Goal: Task Accomplishment & Management: Use online tool/utility

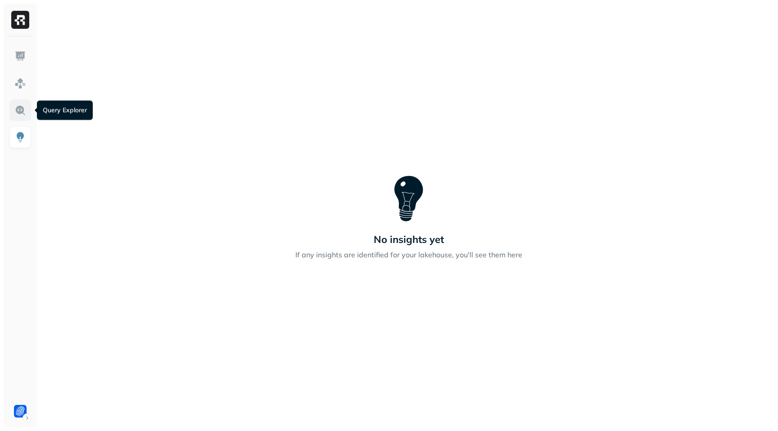
click at [13, 110] on link at bounding box center [20, 110] width 22 height 22
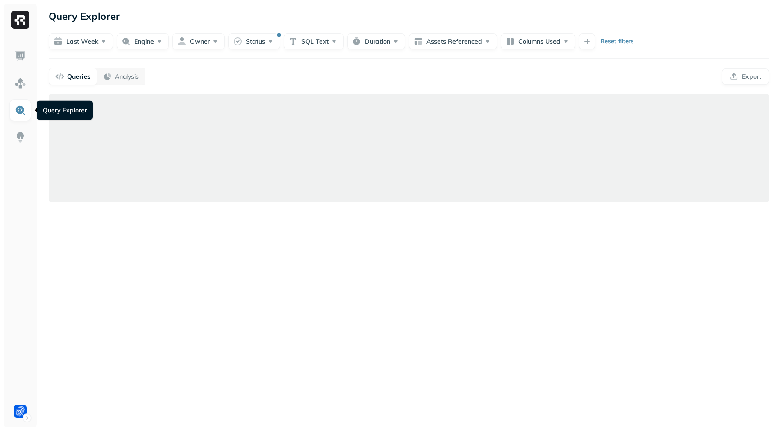
click at [20, 117] on link at bounding box center [20, 110] width 22 height 22
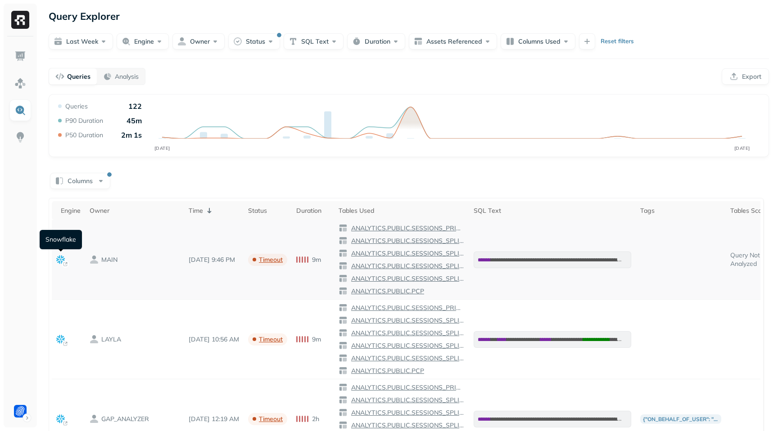
click at [65, 260] on td at bounding box center [68, 260] width 33 height 80
click at [61, 261] on icon at bounding box center [60, 259] width 9 height 9
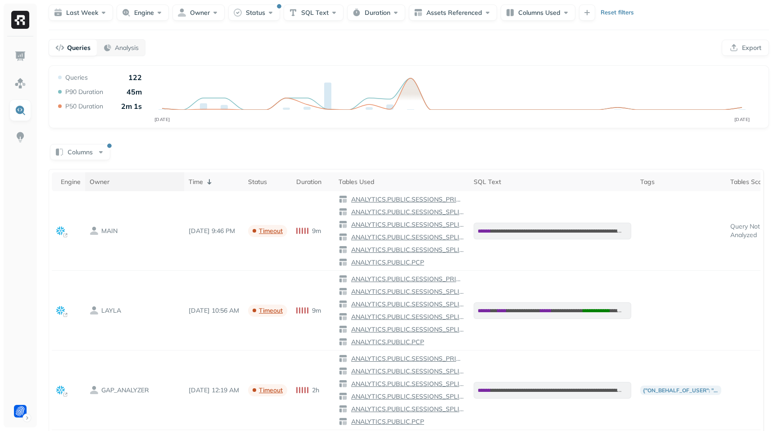
scroll to position [28, 0]
click at [91, 158] on button "Columns" at bounding box center [80, 153] width 60 height 16
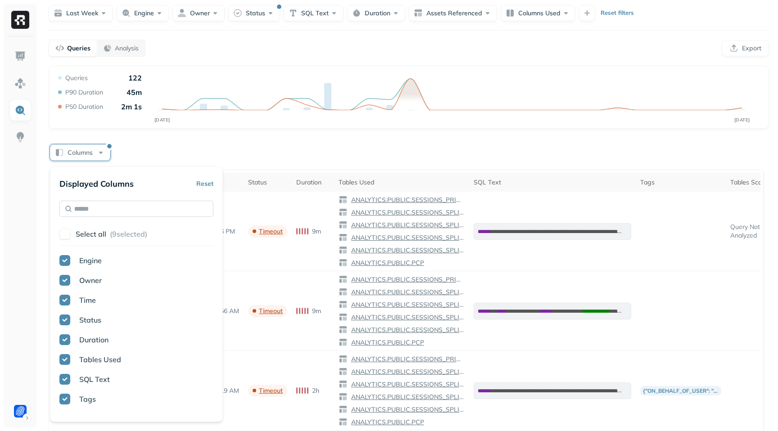
click at [95, 211] on input "text" at bounding box center [136, 209] width 154 height 16
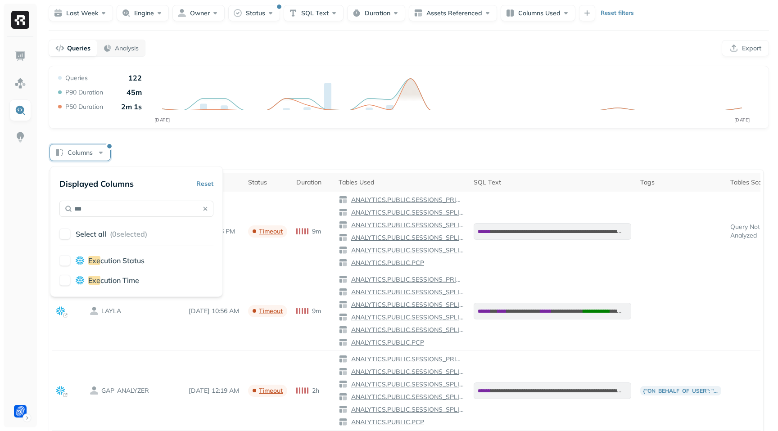
type input "***"
click at [65, 279] on button "button" at bounding box center [64, 280] width 11 height 11
click at [151, 150] on div "Columns" at bounding box center [409, 152] width 720 height 18
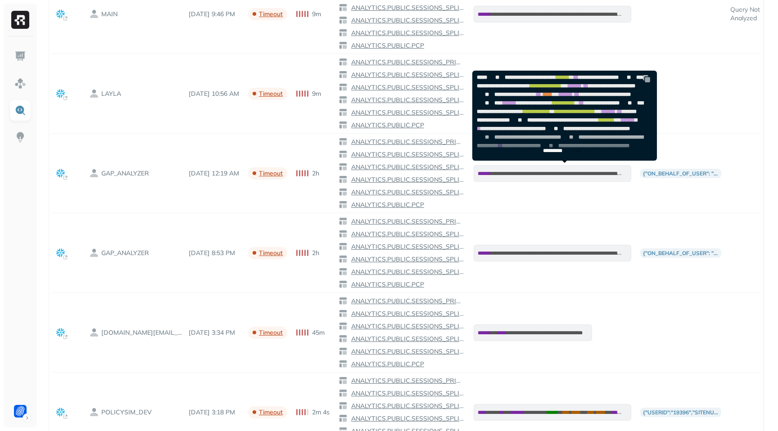
scroll to position [601, 0]
click at [560, 150] on p "*********" at bounding box center [557, 151] width 28 height 7
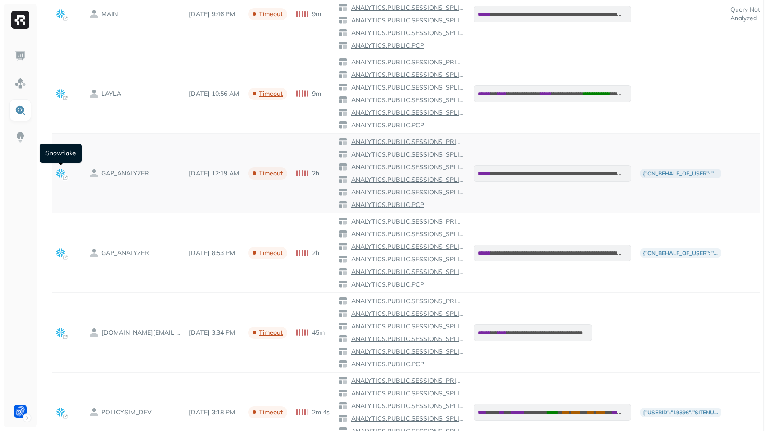
click at [61, 174] on icon at bounding box center [60, 173] width 9 height 9
drag, startPoint x: 554, startPoint y: 289, endPoint x: 556, endPoint y: 262, distance: 27.5
click at [554, 287] on td "**********" at bounding box center [552, 253] width 167 height 80
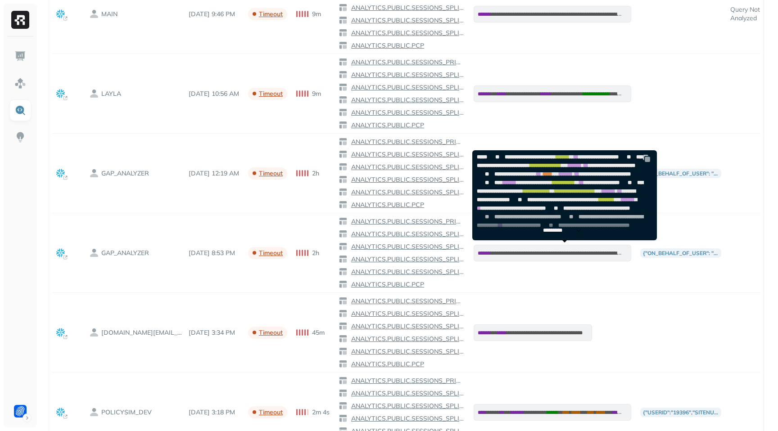
click at [561, 232] on p "*********" at bounding box center [557, 230] width 28 height 7
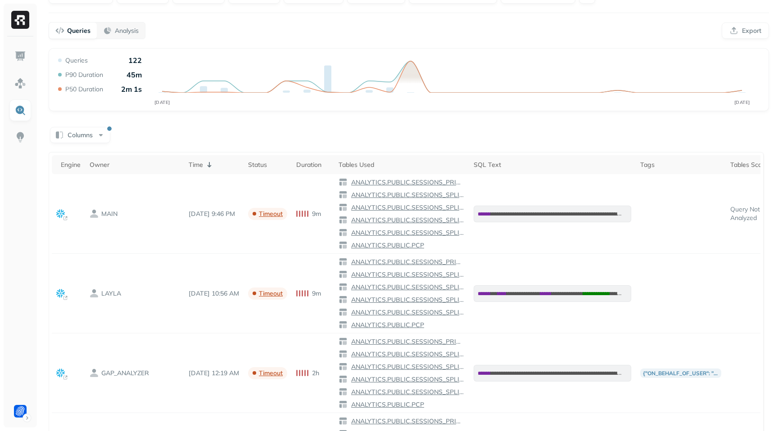
scroll to position [0, 0]
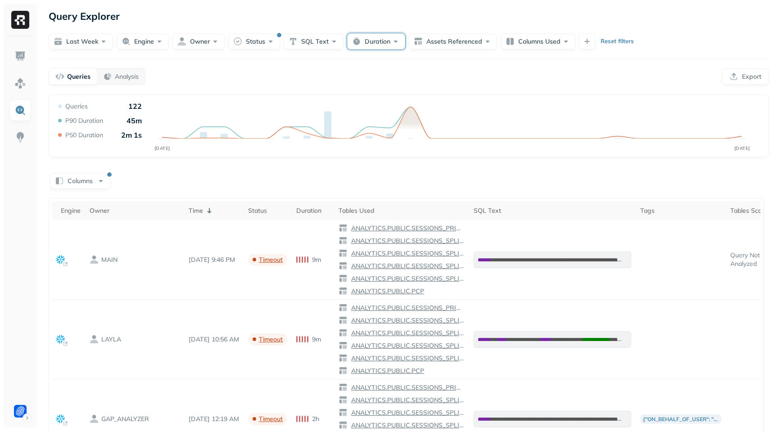
click at [382, 47] on button "Duration" at bounding box center [376, 41] width 58 height 16
click at [441, 94] on button "min" at bounding box center [446, 96] width 23 height 16
click at [391, 97] on input "text" at bounding box center [390, 96] width 31 height 16
type input "*"
click at [573, 72] on div "Queries Analysis Export" at bounding box center [409, 76] width 720 height 17
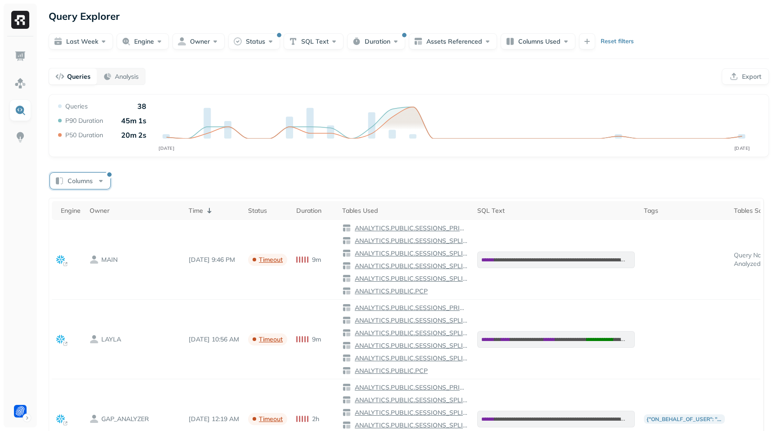
click at [91, 181] on button "Columns" at bounding box center [80, 181] width 60 height 16
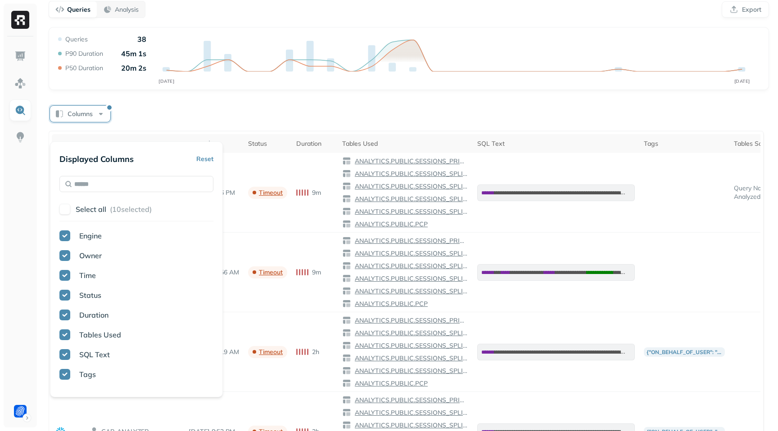
scroll to position [100, 0]
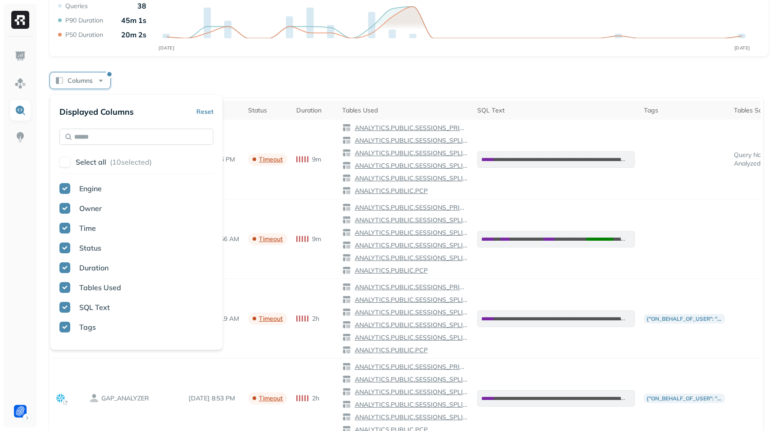
click at [105, 142] on input "text" at bounding box center [136, 137] width 154 height 16
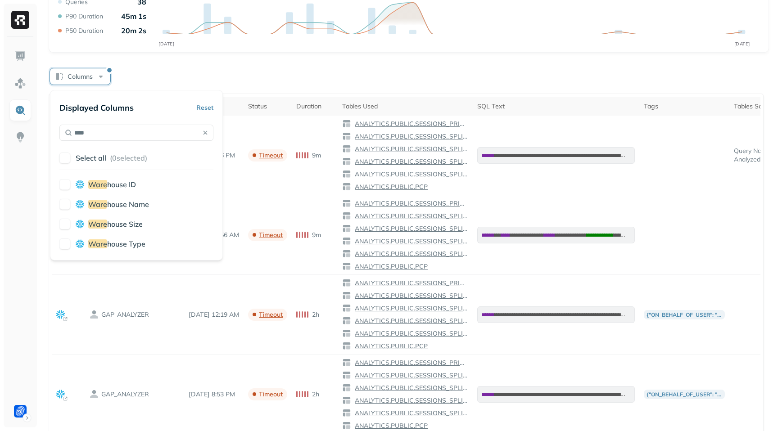
type input "****"
click at [63, 204] on button "button" at bounding box center [64, 204] width 11 height 11
drag, startPoint x: 65, startPoint y: 226, endPoint x: 73, endPoint y: 229, distance: 8.7
click at [65, 226] on button "button" at bounding box center [64, 224] width 11 height 11
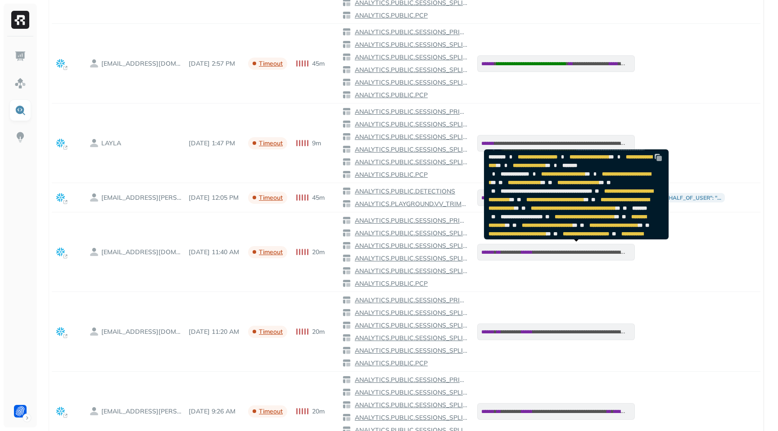
scroll to position [1, 0]
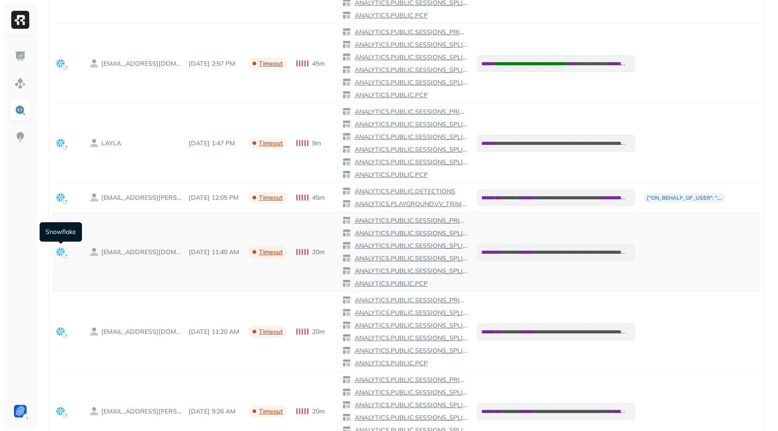
click at [59, 255] on icon at bounding box center [60, 252] width 9 height 9
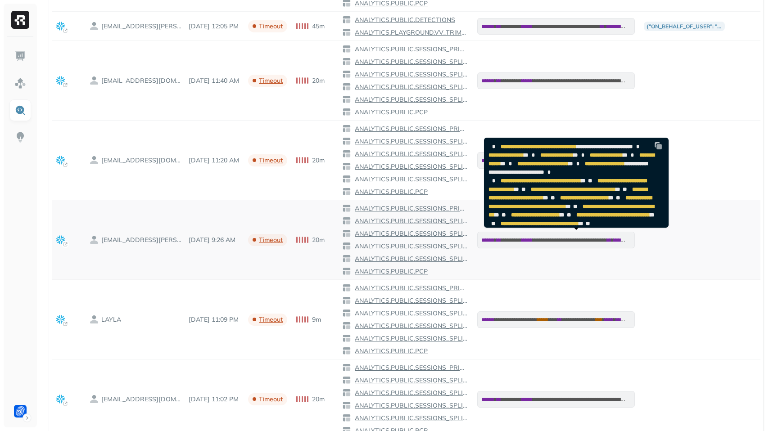
scroll to position [768, 0]
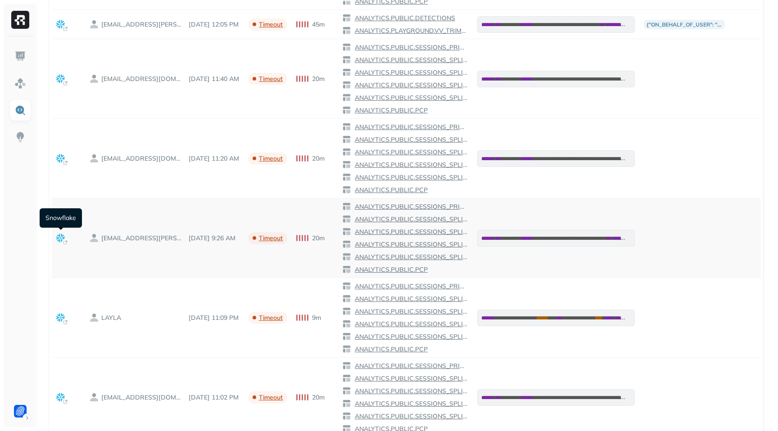
click at [60, 240] on icon at bounding box center [60, 238] width 9 height 9
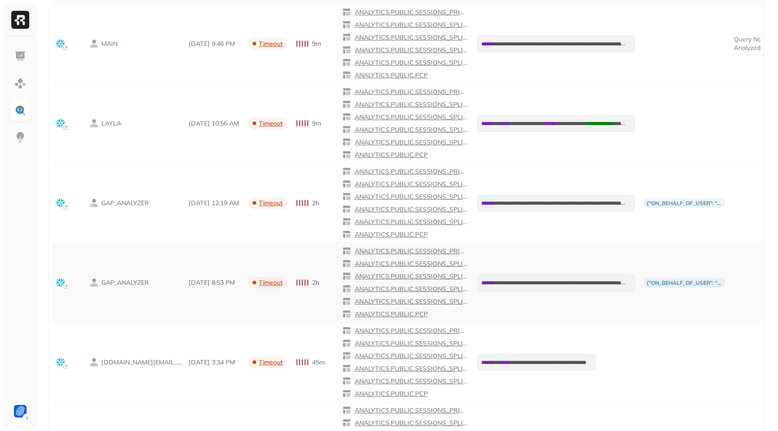
scroll to position [174, 0]
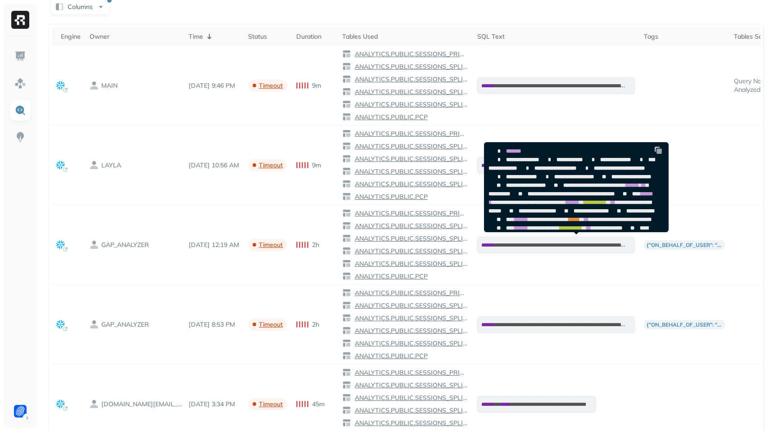
click at [659, 152] on img at bounding box center [658, 150] width 9 height 9
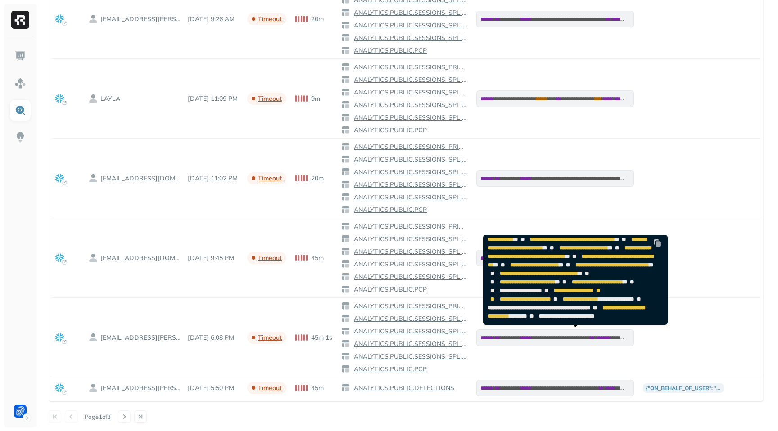
scroll to position [184, 0]
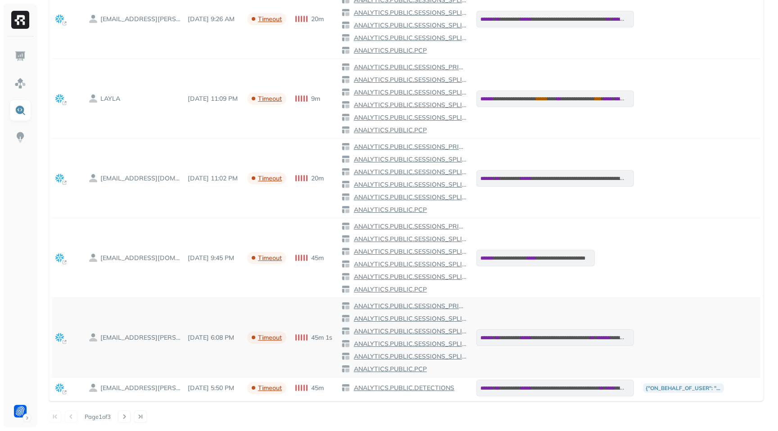
click at [63, 340] on rect at bounding box center [64, 342] width 7 height 7
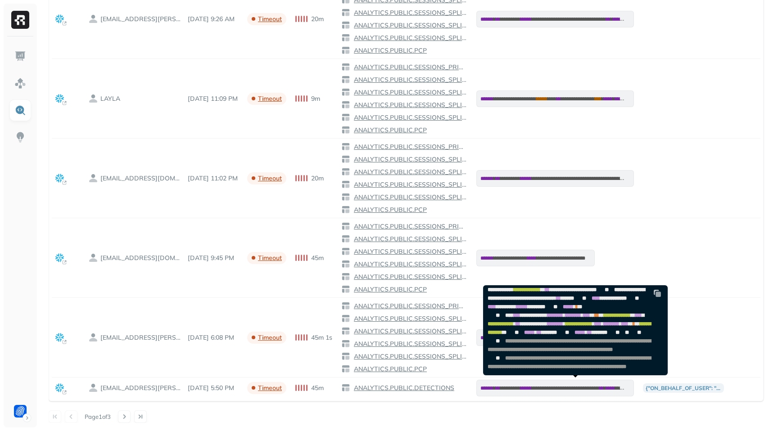
scroll to position [278, 0]
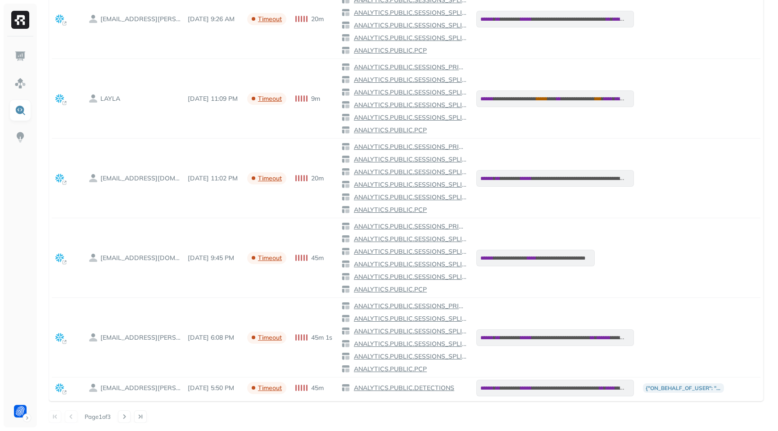
click at [128, 420] on button at bounding box center [124, 417] width 13 height 13
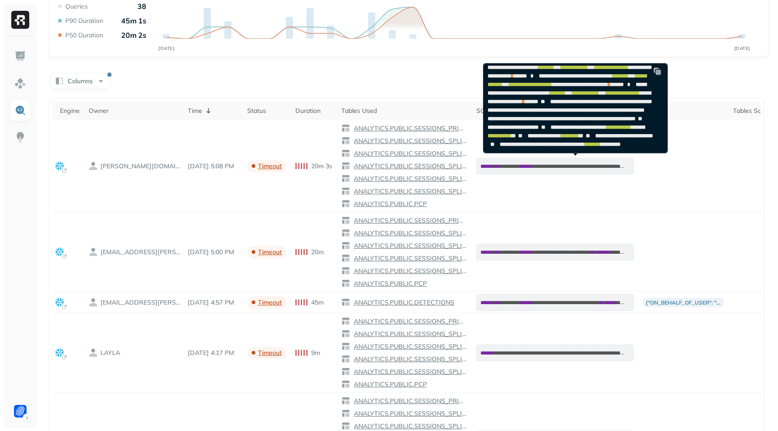
scroll to position [0, 0]
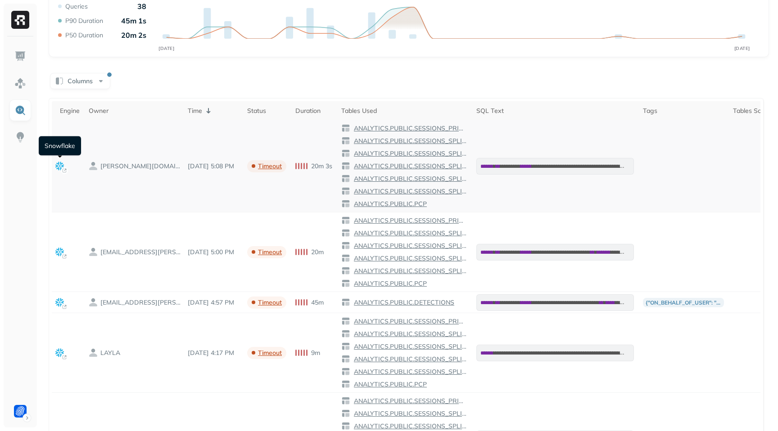
click at [57, 167] on icon at bounding box center [59, 166] width 9 height 9
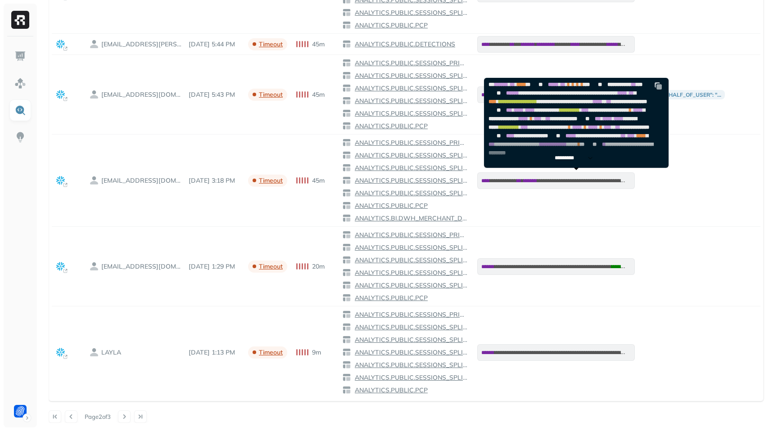
scroll to position [404, 0]
click at [565, 157] on p "*********" at bounding box center [569, 158] width 28 height 7
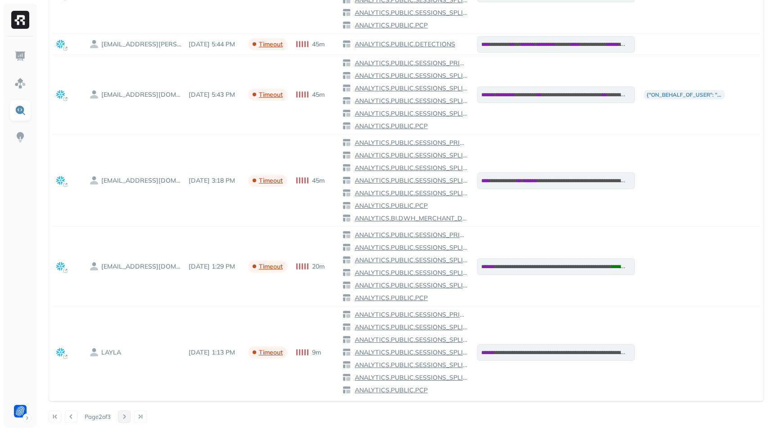
click at [127, 416] on button at bounding box center [124, 417] width 13 height 13
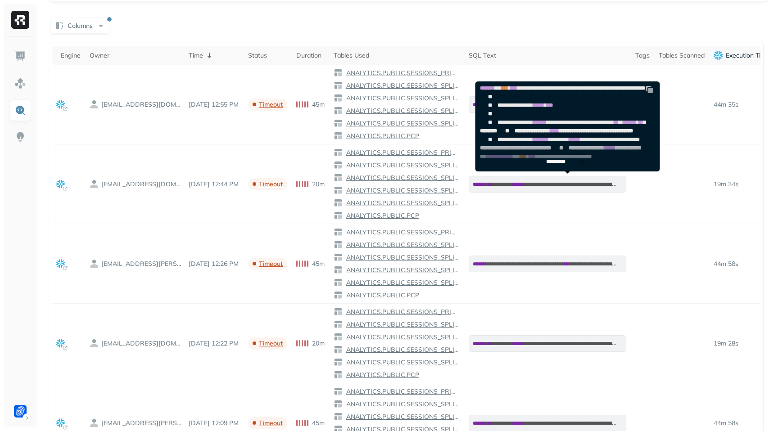
scroll to position [507, 0]
click at [556, 161] on p "*********" at bounding box center [560, 161] width 28 height 7
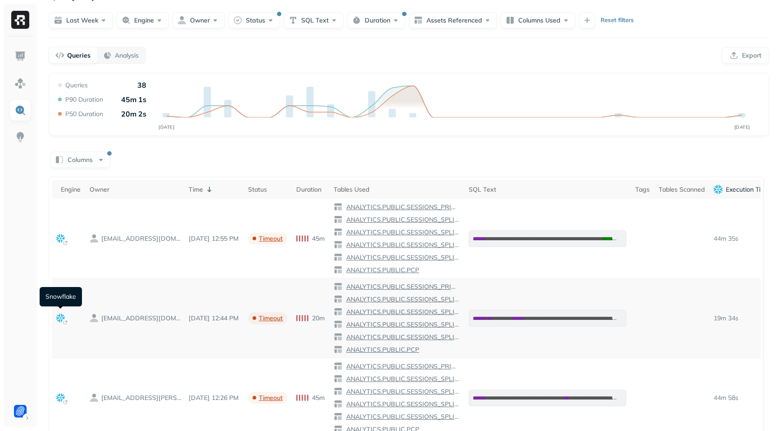
scroll to position [20, 0]
click at [58, 317] on icon at bounding box center [60, 319] width 9 height 9
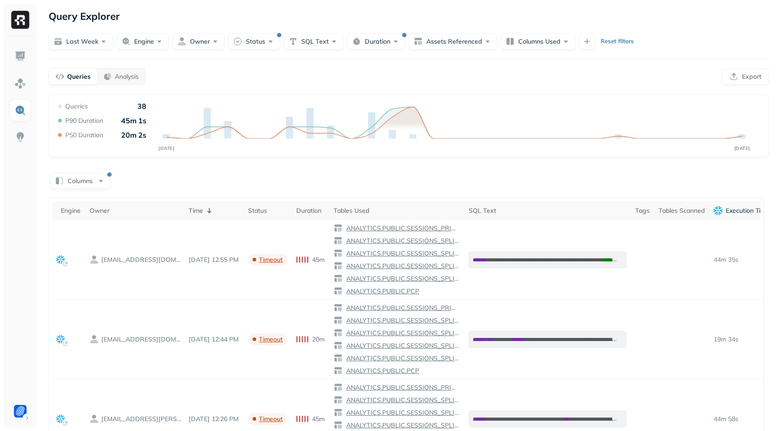
scroll to position [241, 0]
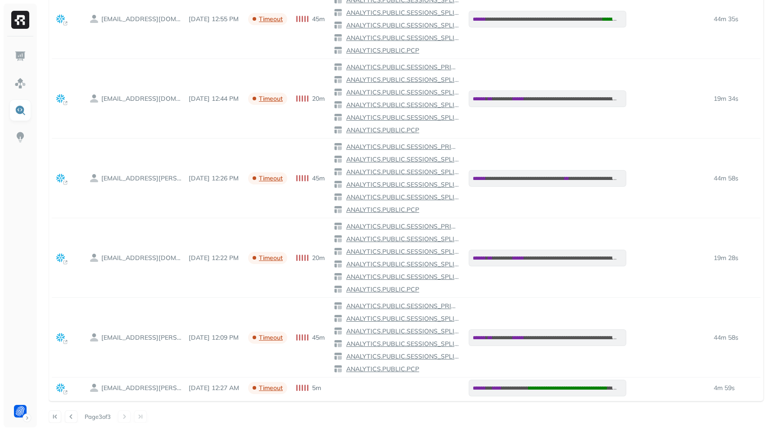
click at [127, 415] on div at bounding box center [132, 417] width 29 height 13
click at [73, 415] on button at bounding box center [71, 417] width 13 height 13
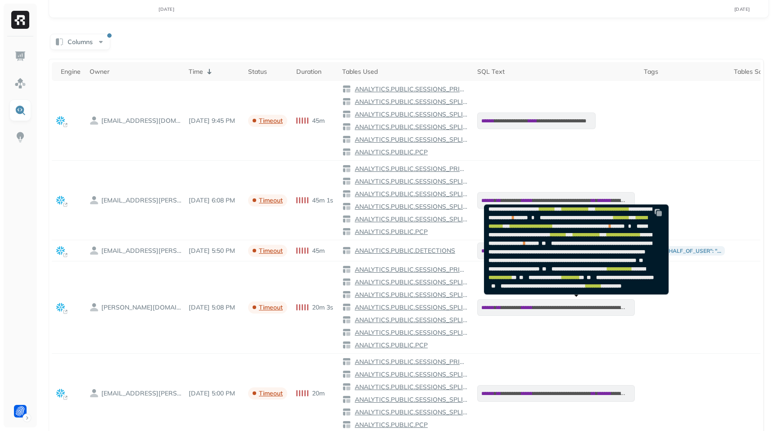
scroll to position [261, 0]
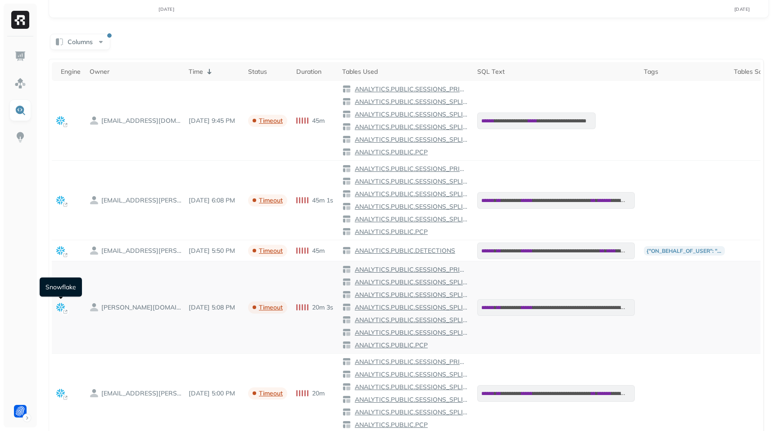
click at [63, 310] on icon at bounding box center [65, 312] width 4 height 4
